Goal: Navigation & Orientation: Understand site structure

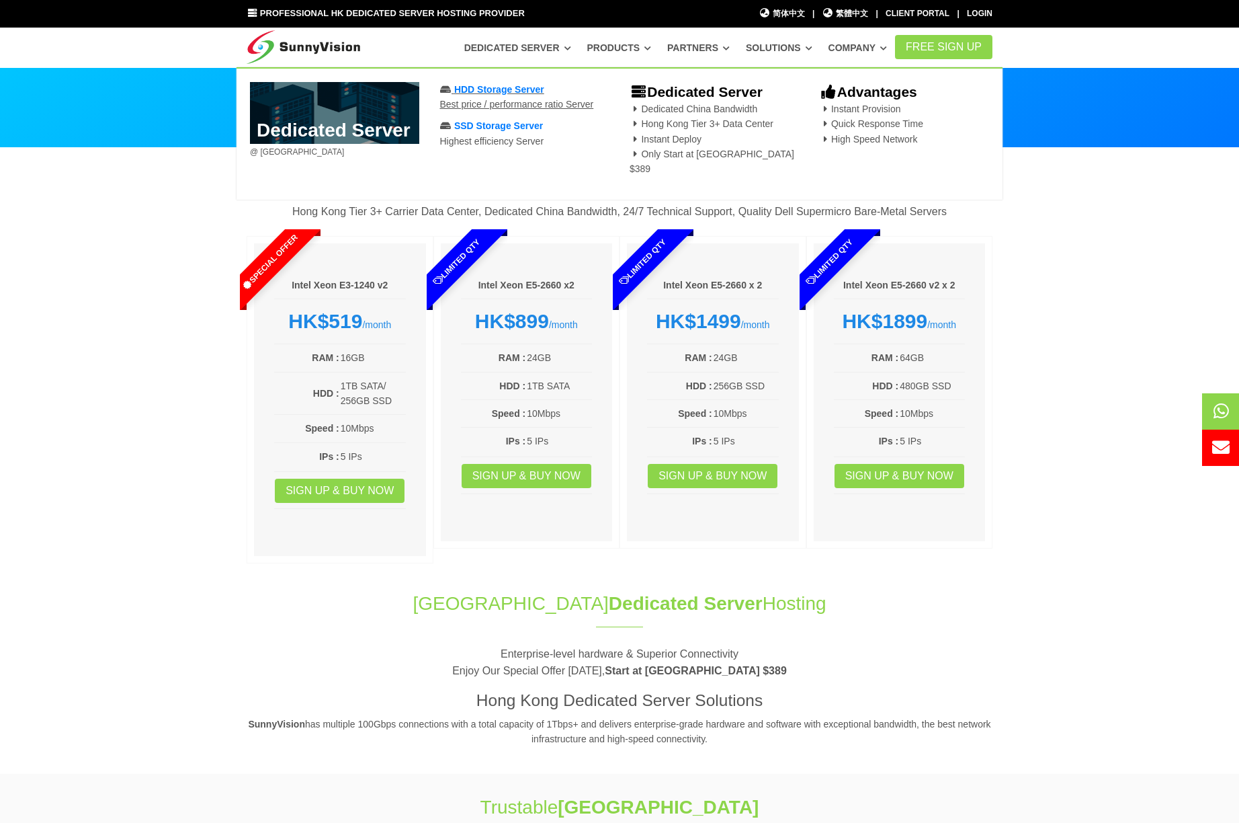
click at [522, 87] on span "HDD Storage Server" at bounding box center [499, 89] width 90 height 11
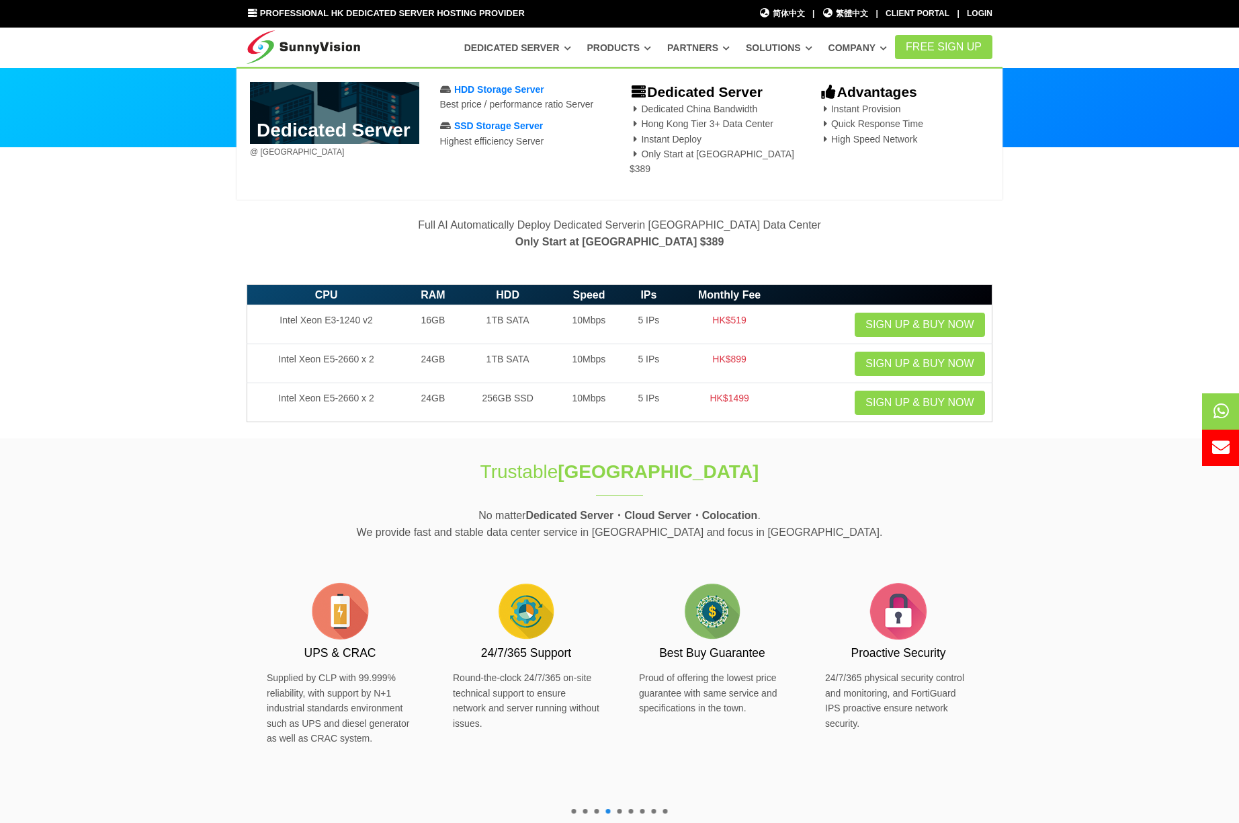
click at [708, 159] on span "Dedicated China Bandwidth Hong Kong Tier 3+ Data Center Instant Deploy Only Sta…" at bounding box center [712, 138] width 165 height 71
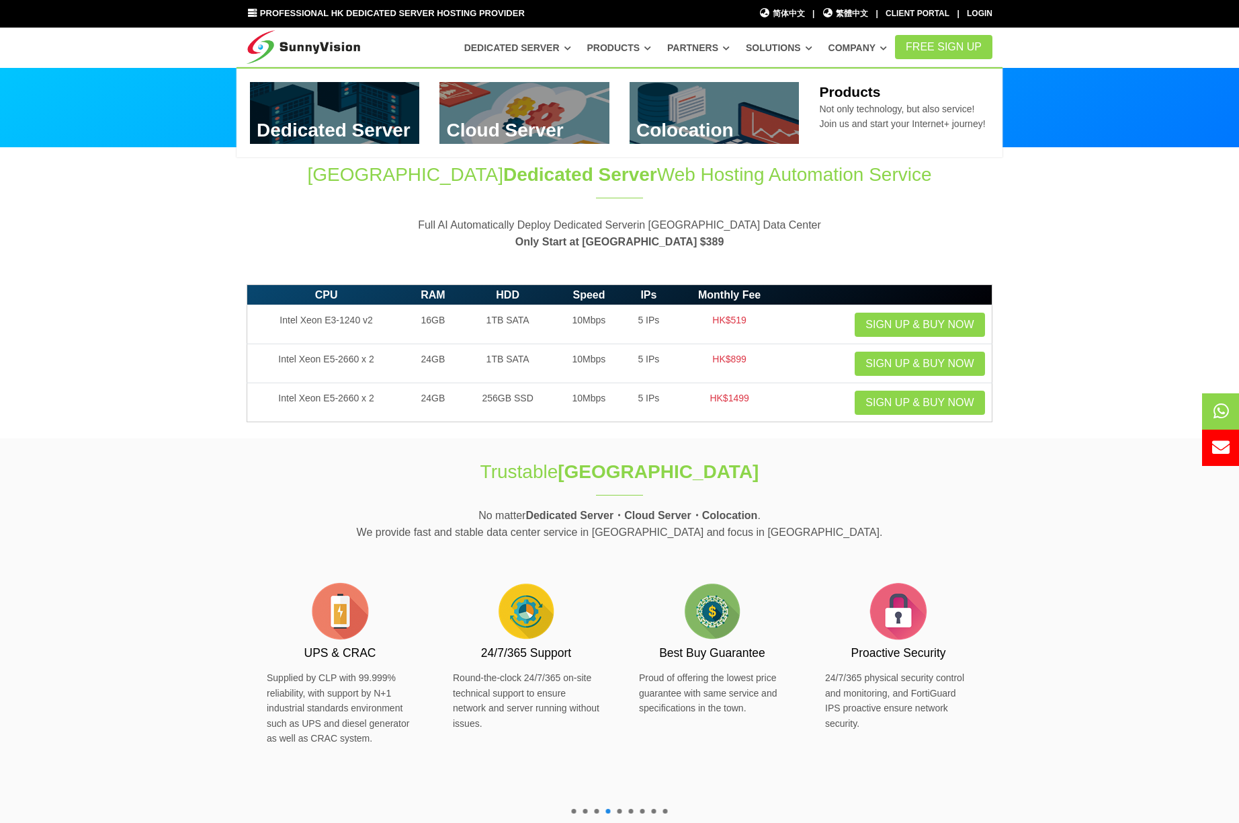
click at [651, 42] on link "Products" at bounding box center [619, 48] width 65 height 24
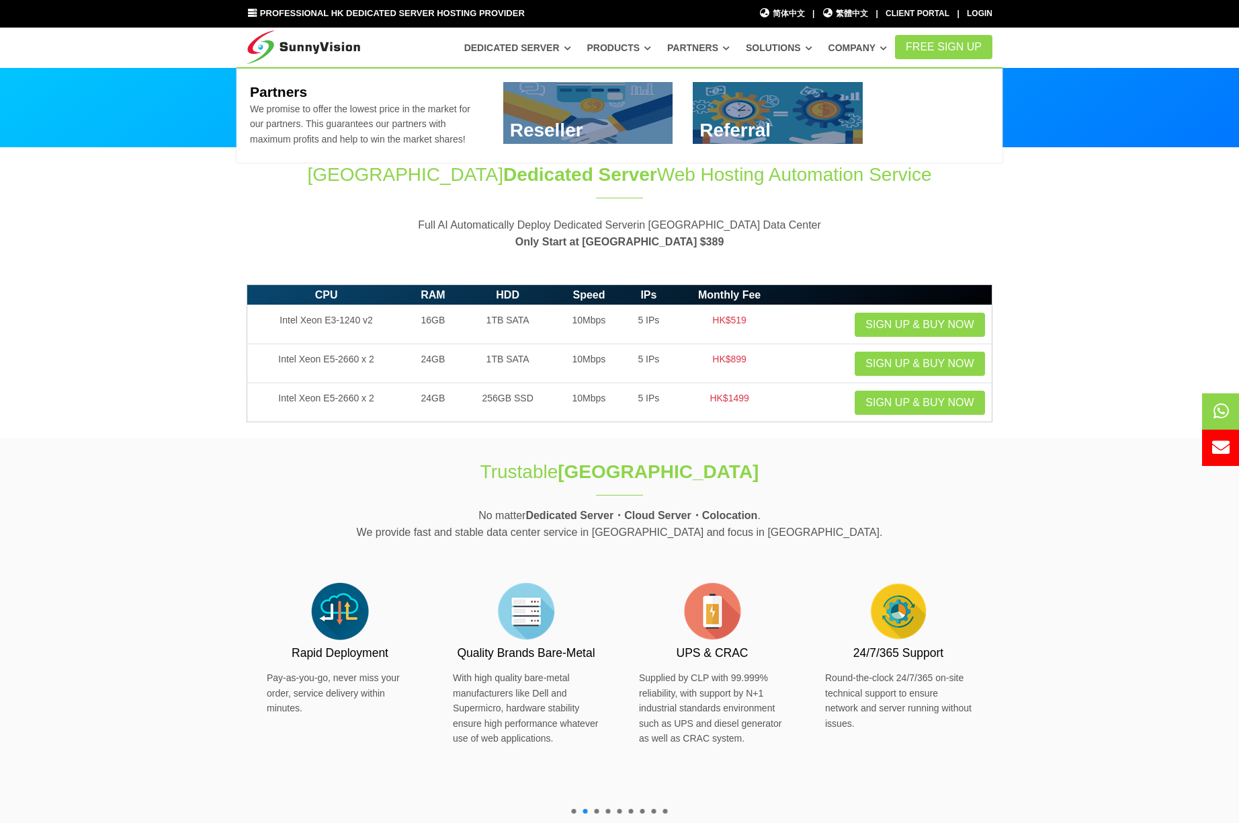
click at [696, 50] on link "Partners" at bounding box center [698, 48] width 62 height 24
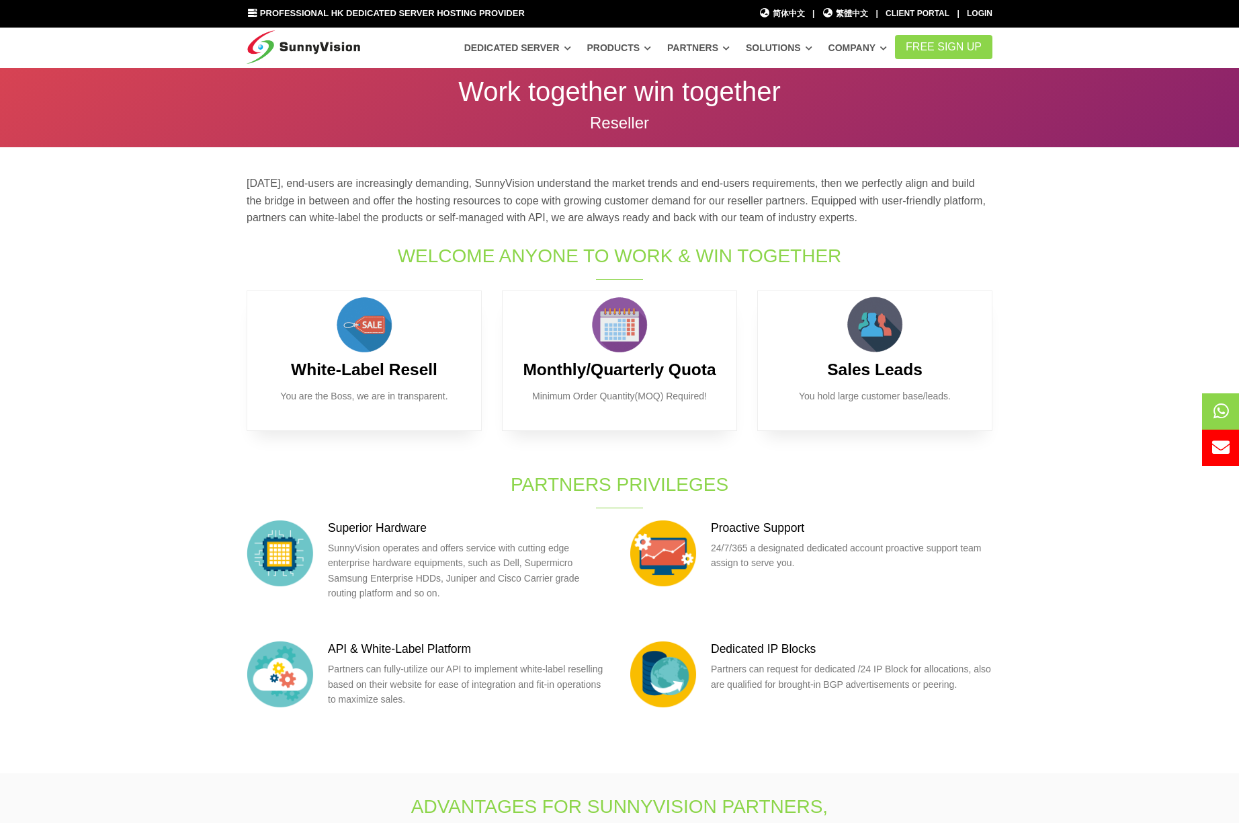
click at [1085, 280] on section "Today, end-users are increasingly demanding, SunnyVision understand the market …" at bounding box center [619, 460] width 1239 height 625
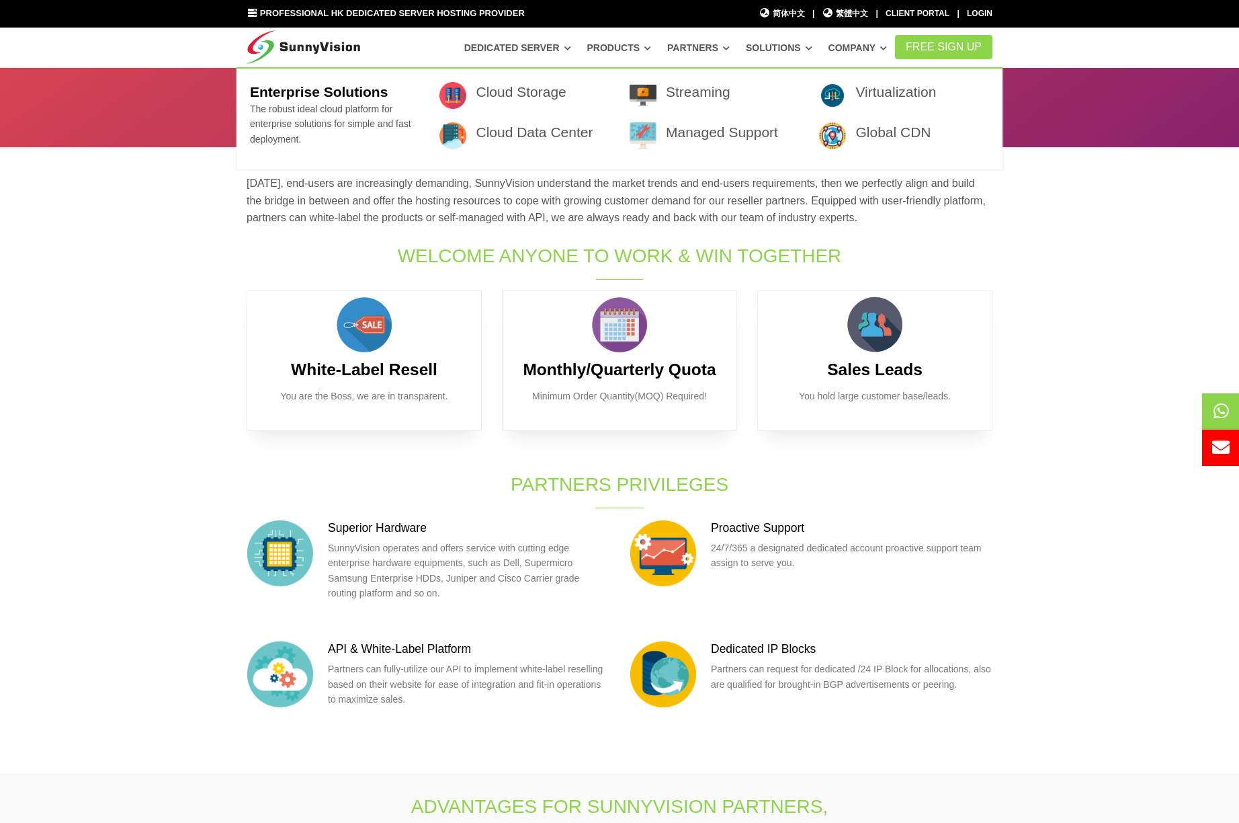
click at [812, 52] on icon at bounding box center [809, 47] width 7 height 7
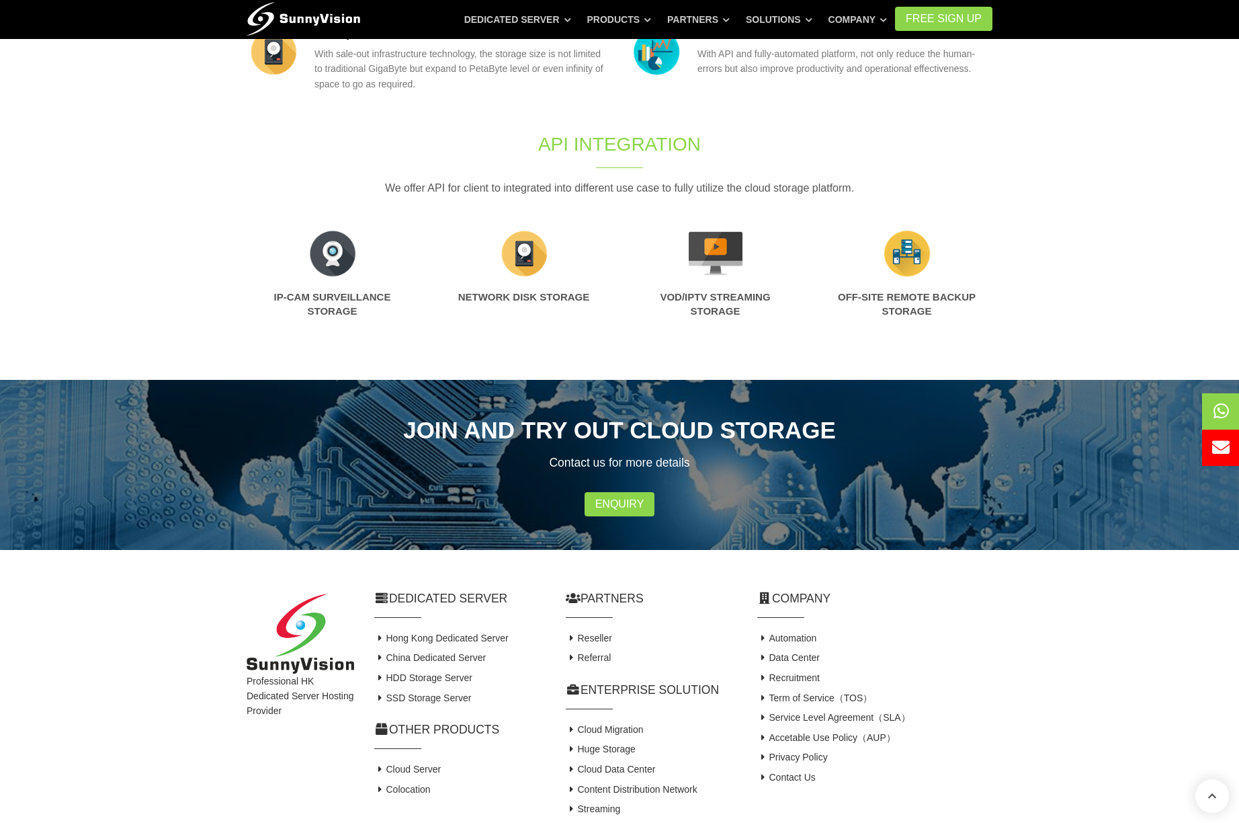
scroll to position [670, 0]
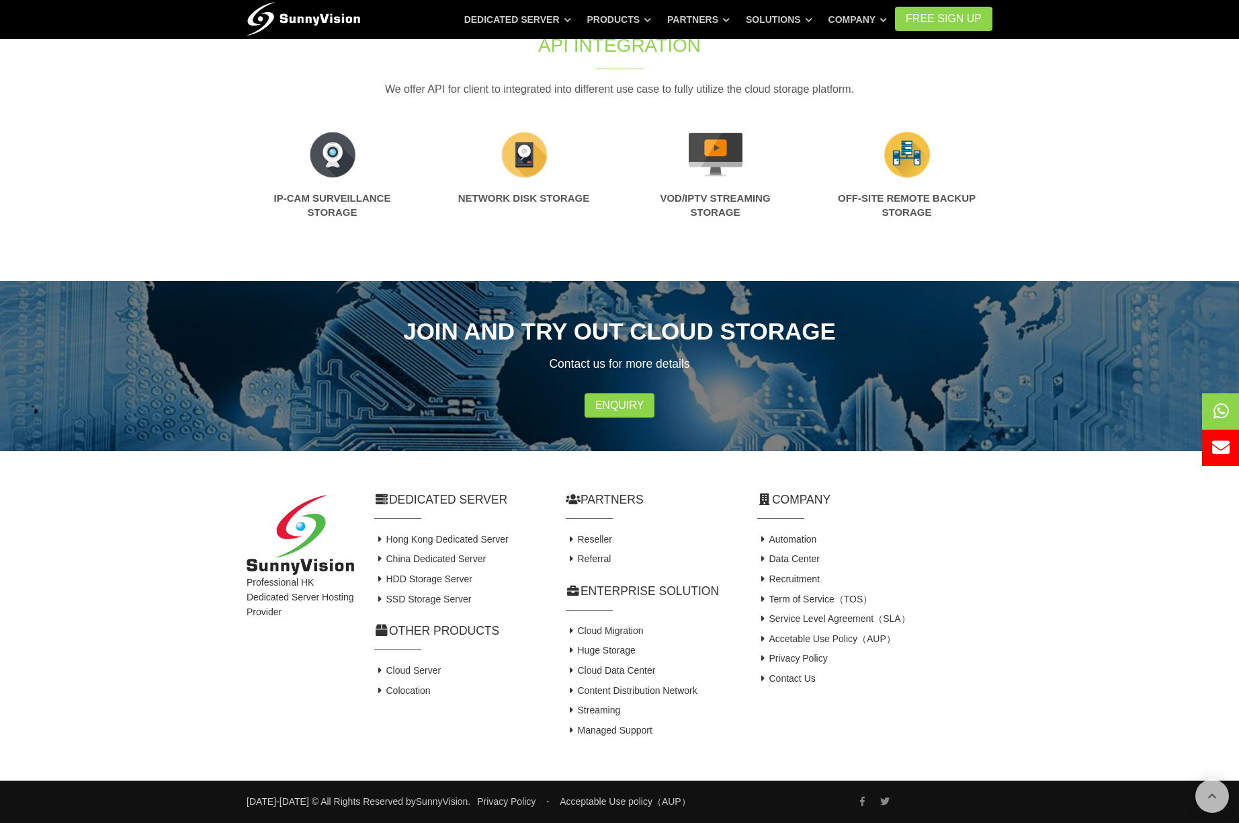
click at [515, 169] on img at bounding box center [524, 155] width 54 height 54
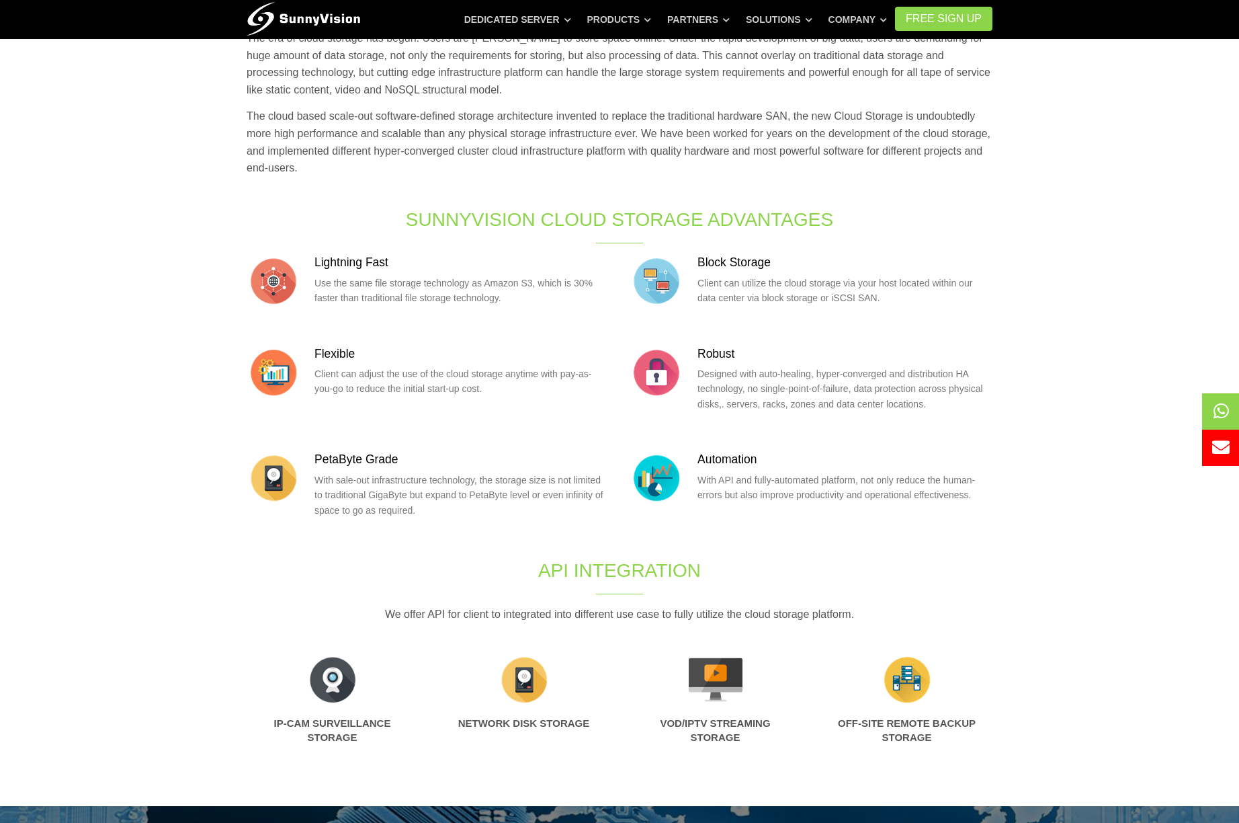
scroll to position [0, 0]
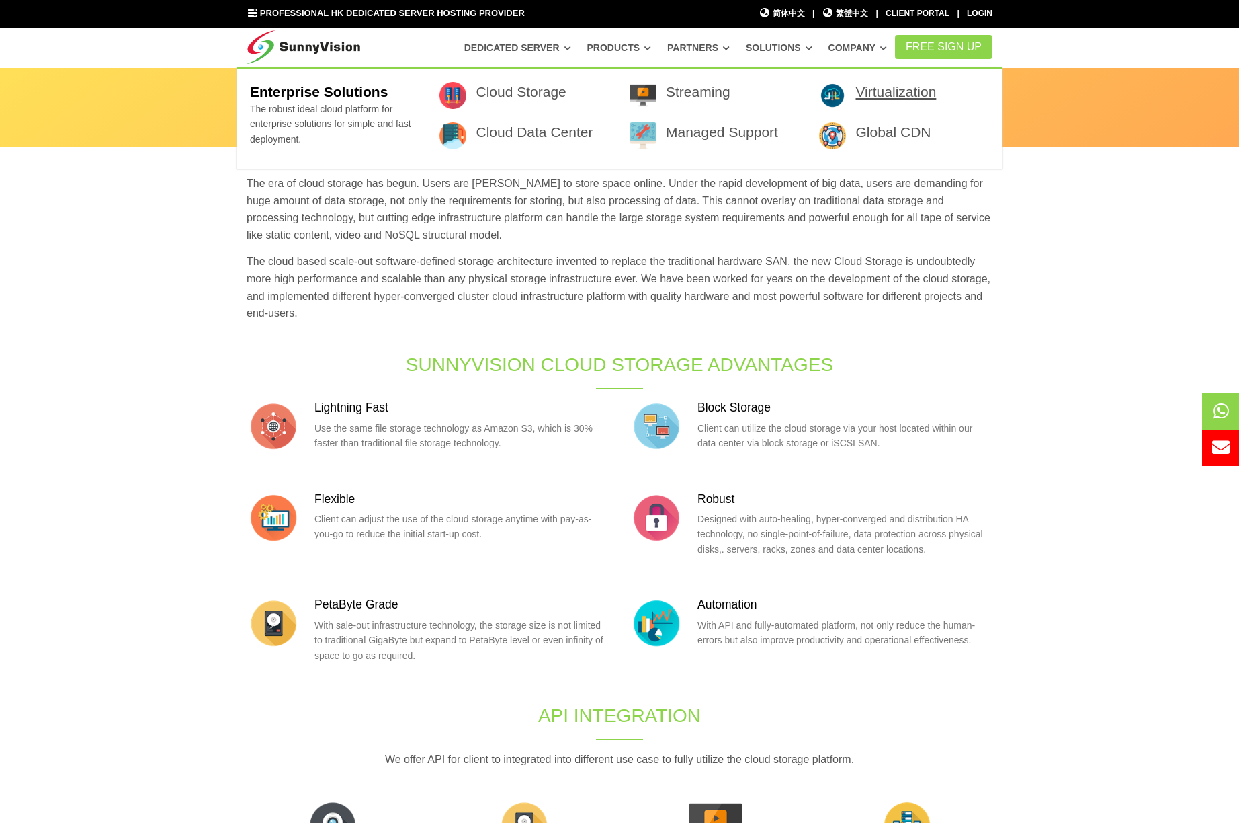
click at [874, 97] on link "Virtualization" at bounding box center [896, 91] width 81 height 15
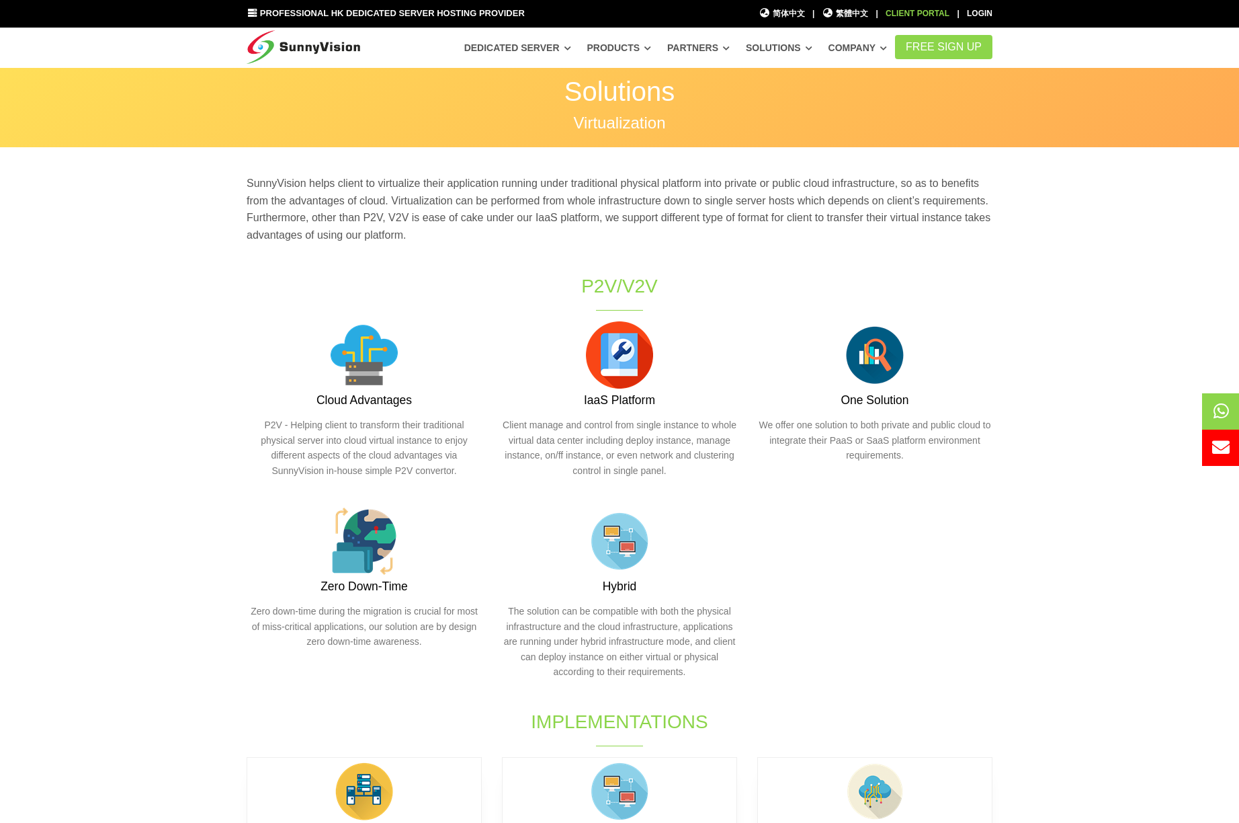
click at [923, 17] on link "Client Portal" at bounding box center [918, 13] width 64 height 9
click at [866, 13] on span "繁體中文" at bounding box center [846, 13] width 46 height 13
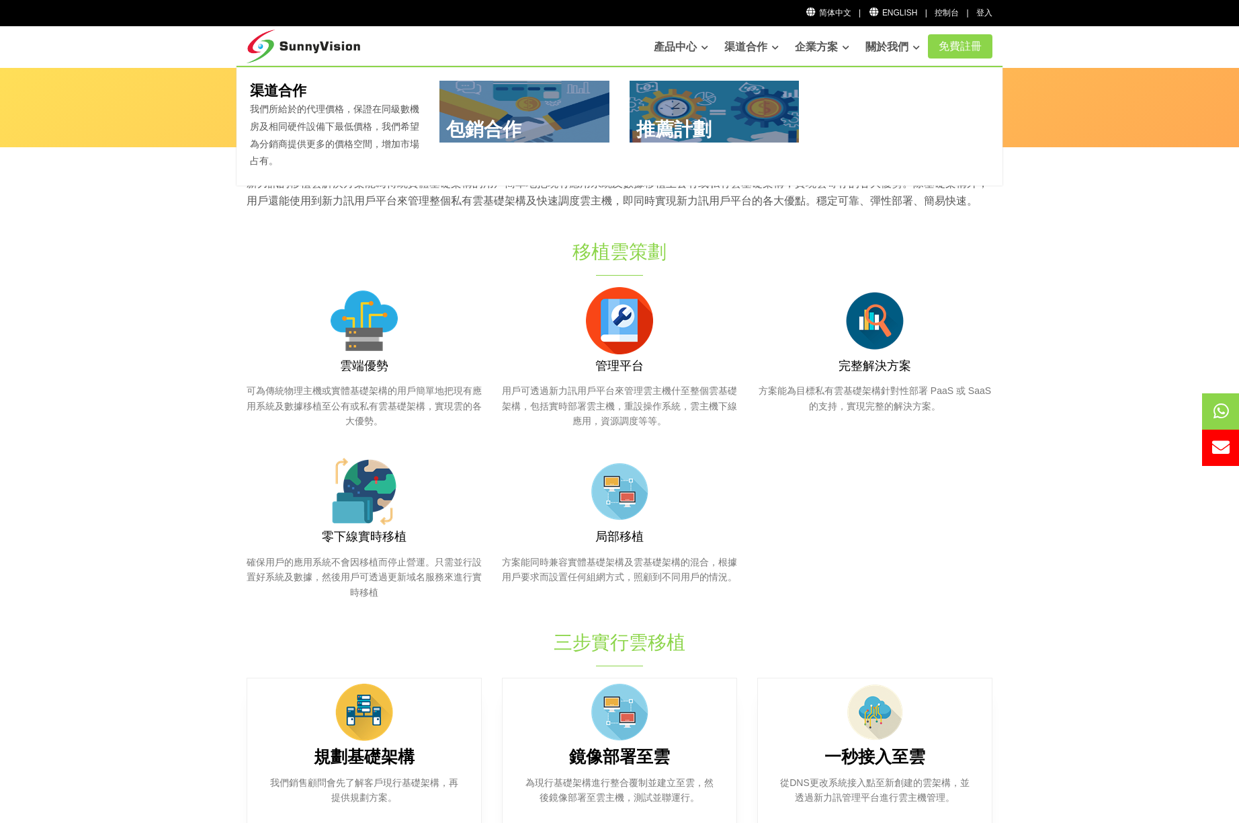
click at [745, 95] on link at bounding box center [715, 112] width 170 height 62
